Goal: Transaction & Acquisition: Obtain resource

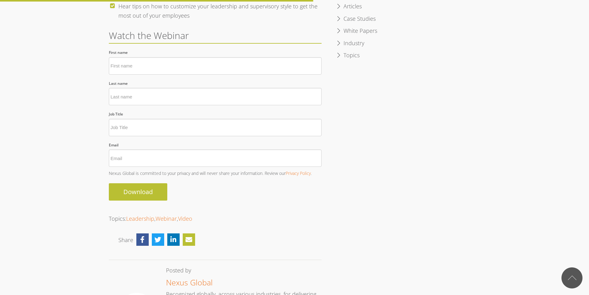
type input "[PERSON_NAME]"
type input "Tan"
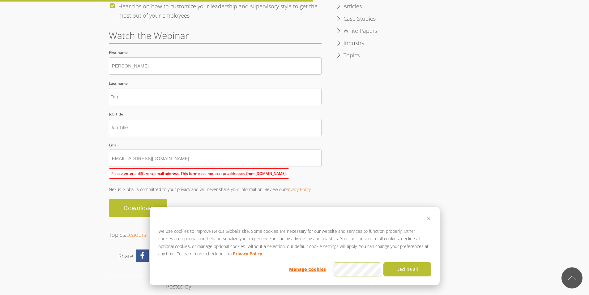
click at [149, 133] on input "Job Title *" at bounding box center [215, 127] width 213 height 17
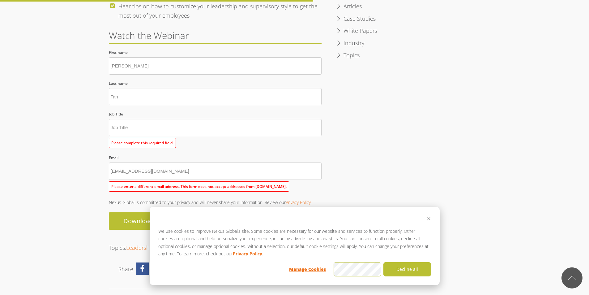
drag, startPoint x: 134, startPoint y: 158, endPoint x: 157, endPoint y: 160, distance: 23.8
click at [157, 160] on div "Email * [EMAIL_ADDRESS][DOMAIN_NAME] Please enter a different email address. Th…" at bounding box center [215, 172] width 213 height 40
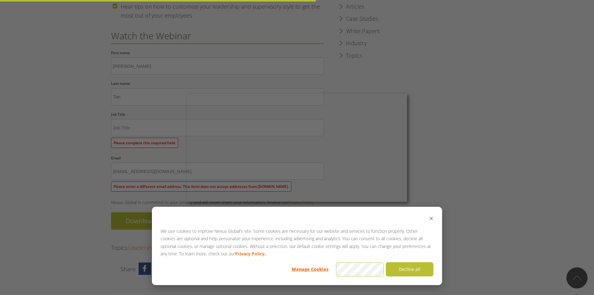
click at [431, 139] on div at bounding box center [300, 149] width 600 height 298
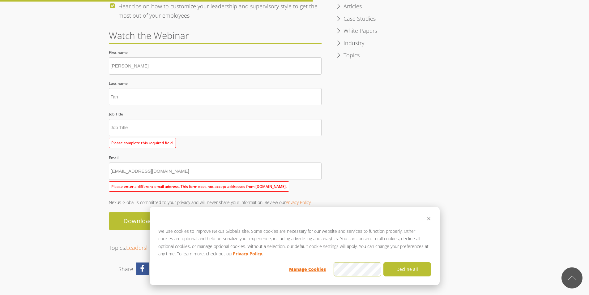
drag, startPoint x: 132, startPoint y: 173, endPoint x: 169, endPoint y: 173, distance: 36.8
click at [169, 173] on input "[EMAIL_ADDRESS][DOMAIN_NAME]" at bounding box center [215, 170] width 213 height 17
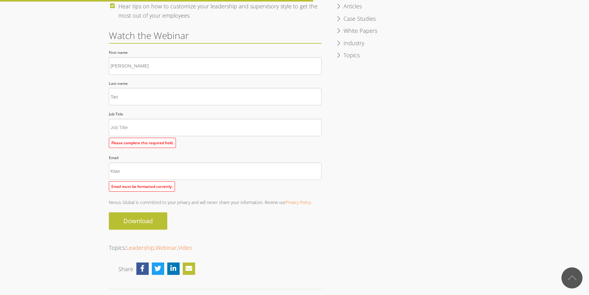
click at [139, 172] on input "Ktan" at bounding box center [215, 170] width 213 height 17
type input "[PERSON_NAME][EMAIL_ADDRESS][DOMAIN_NAME]"
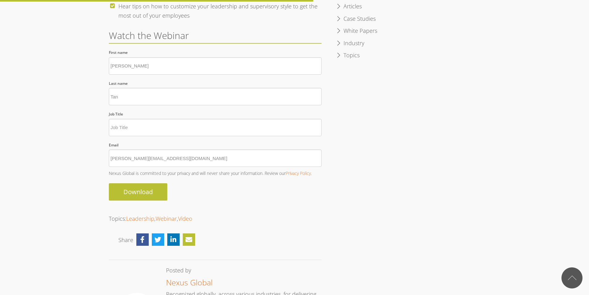
click at [138, 128] on input "Job Title *" at bounding box center [215, 127] width 213 height 17
type input "IT"
click at [138, 189] on input "Download" at bounding box center [138, 191] width 58 height 17
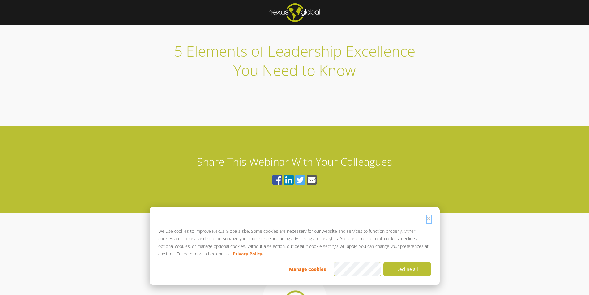
click at [427, 217] on icon "Dismiss cookie banner" at bounding box center [429, 218] width 4 height 4
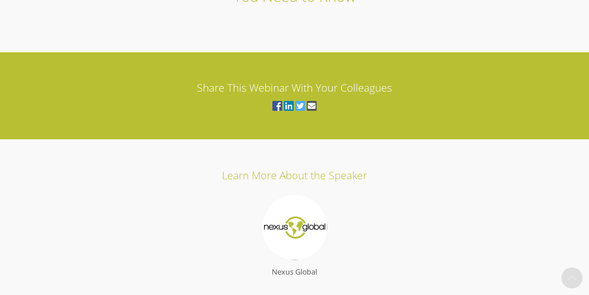
scroll to position [134, 0]
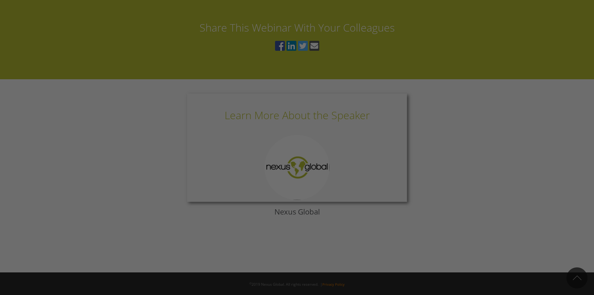
click at [400, 236] on div at bounding box center [300, 149] width 600 height 298
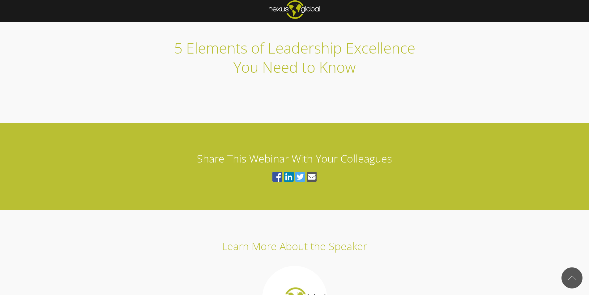
scroll to position [0, 0]
